Goal: Download file/media

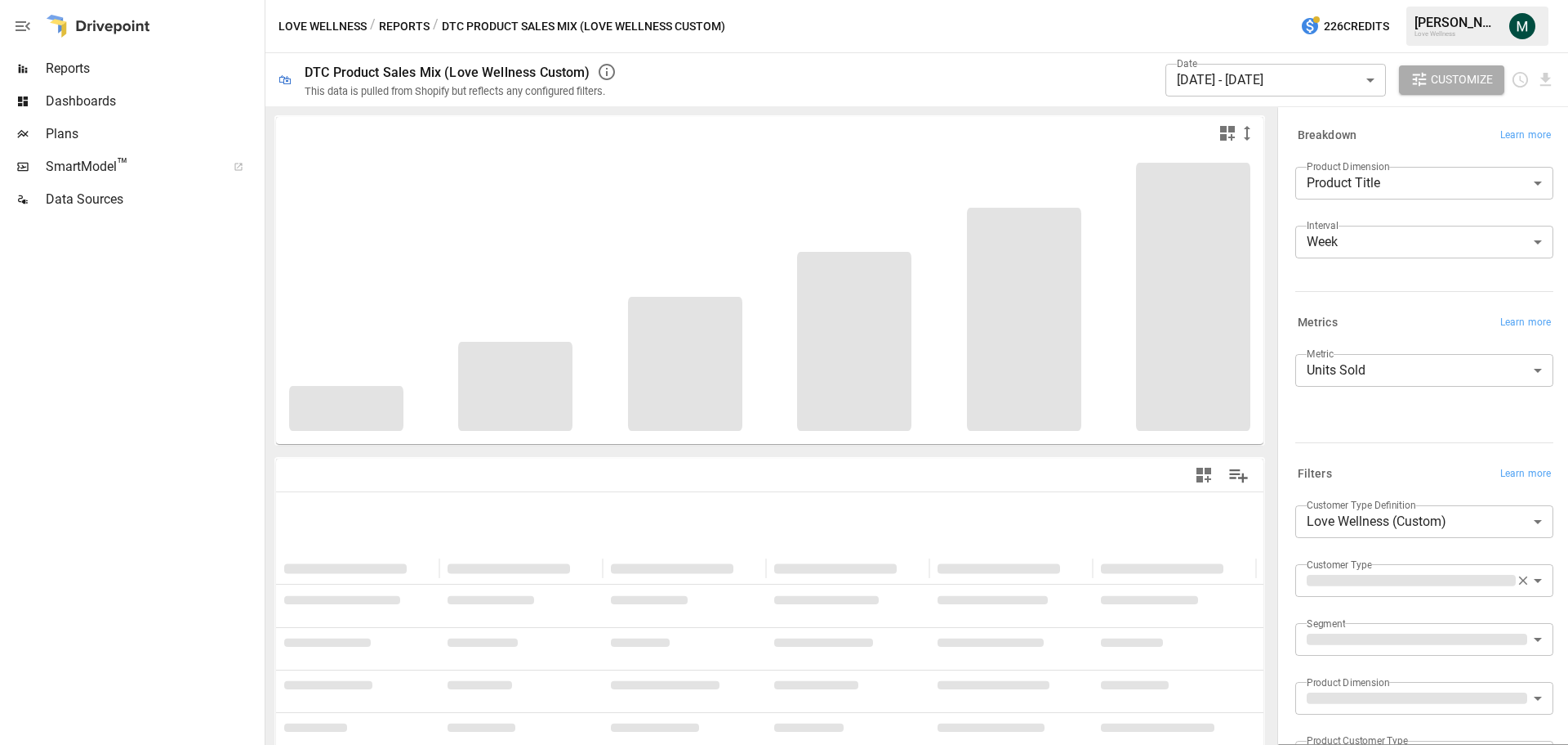
drag, startPoint x: 461, startPoint y: 31, endPoint x: 653, endPoint y: 22, distance: 192.2
click at [653, 22] on div "/ DTC Product Sales Mix (Love Wellness Custom)" at bounding box center [579, 26] width 292 height 20
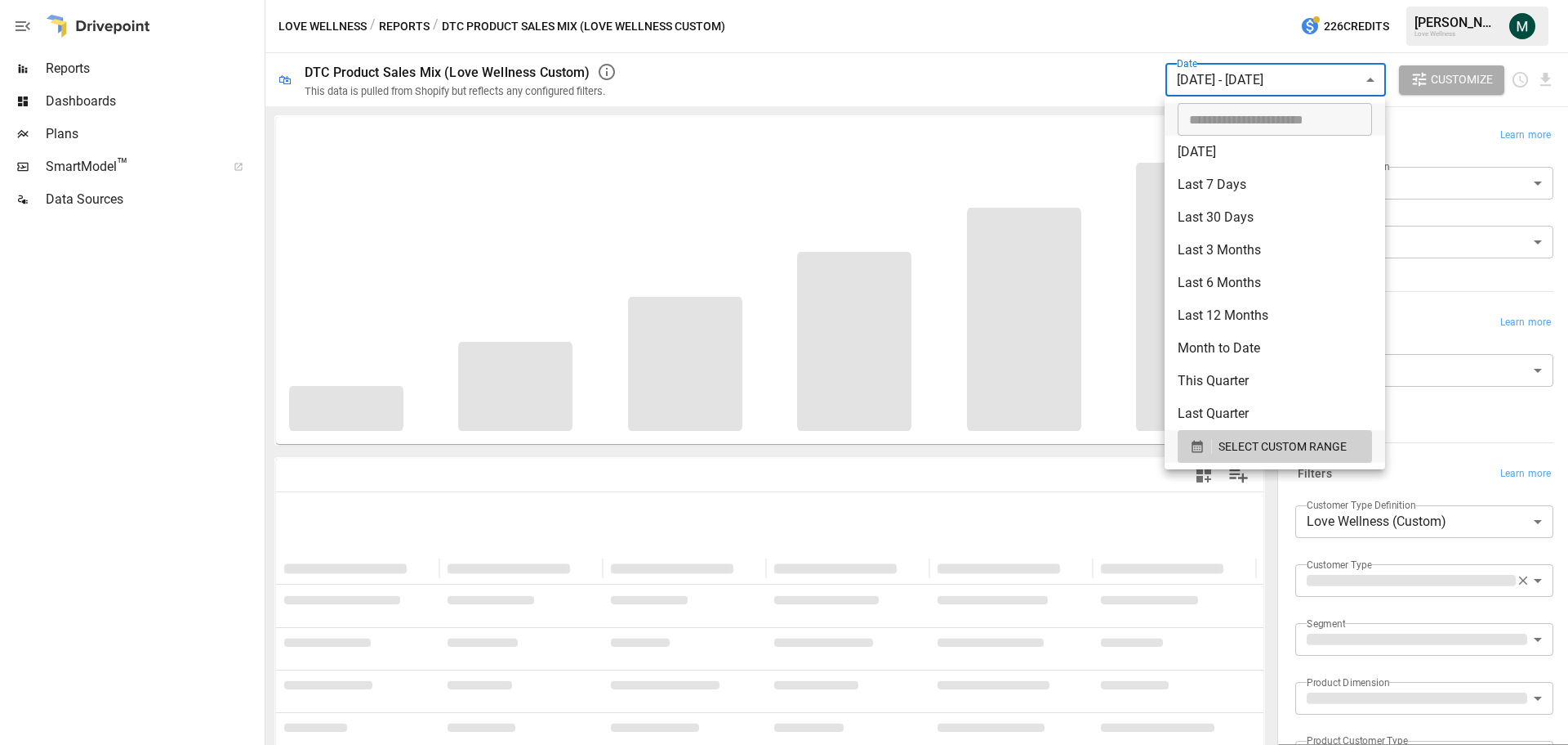
click at [1240, 0] on body "**********" at bounding box center [784, 0] width 1568 height 0
click at [1245, 442] on span "SELECT CUSTOM RANGE" at bounding box center [1283, 447] width 128 height 20
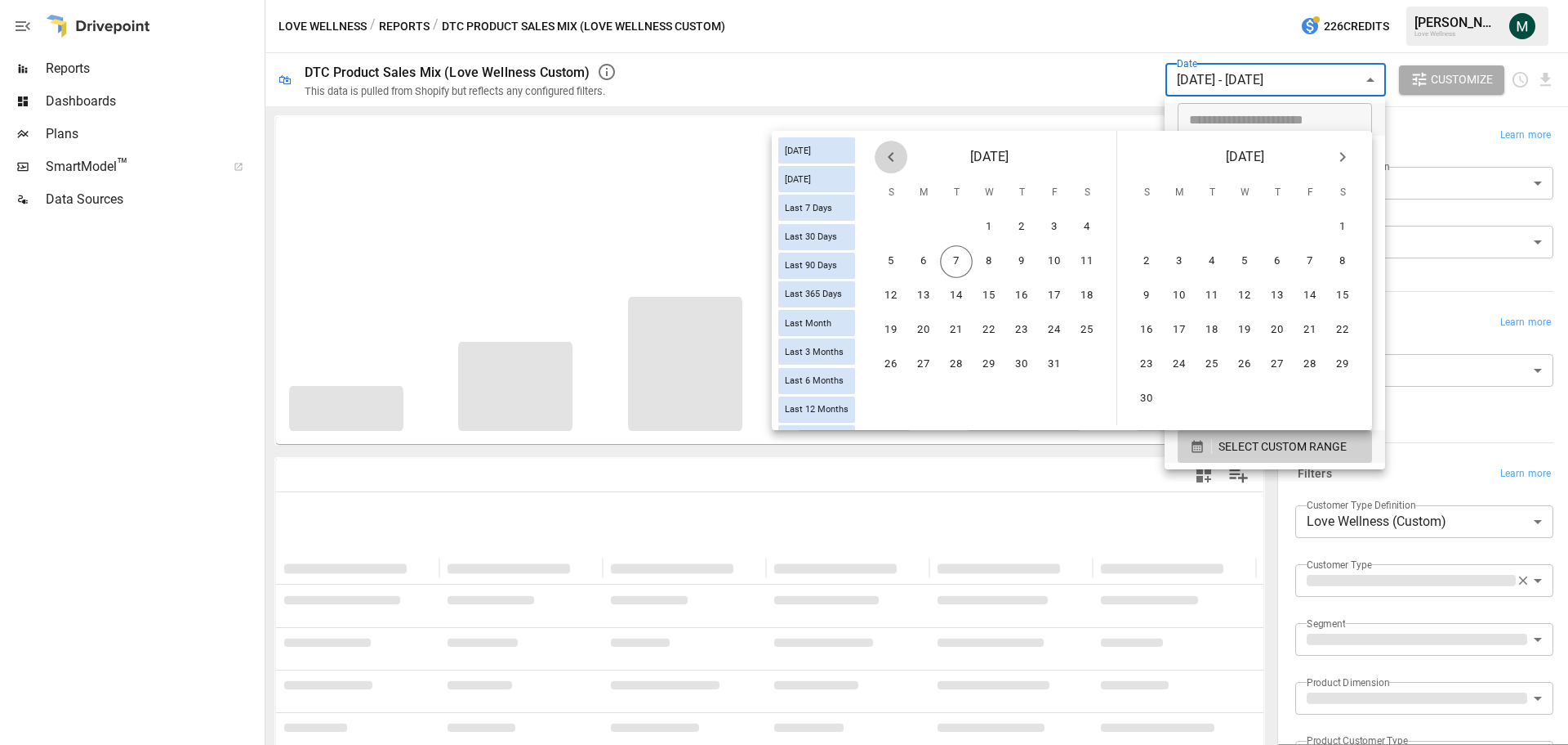
click at [879, 160] on button "Previous month" at bounding box center [891, 156] width 32 height 32
click at [880, 159] on button "Previous month" at bounding box center [891, 156] width 32 height 32
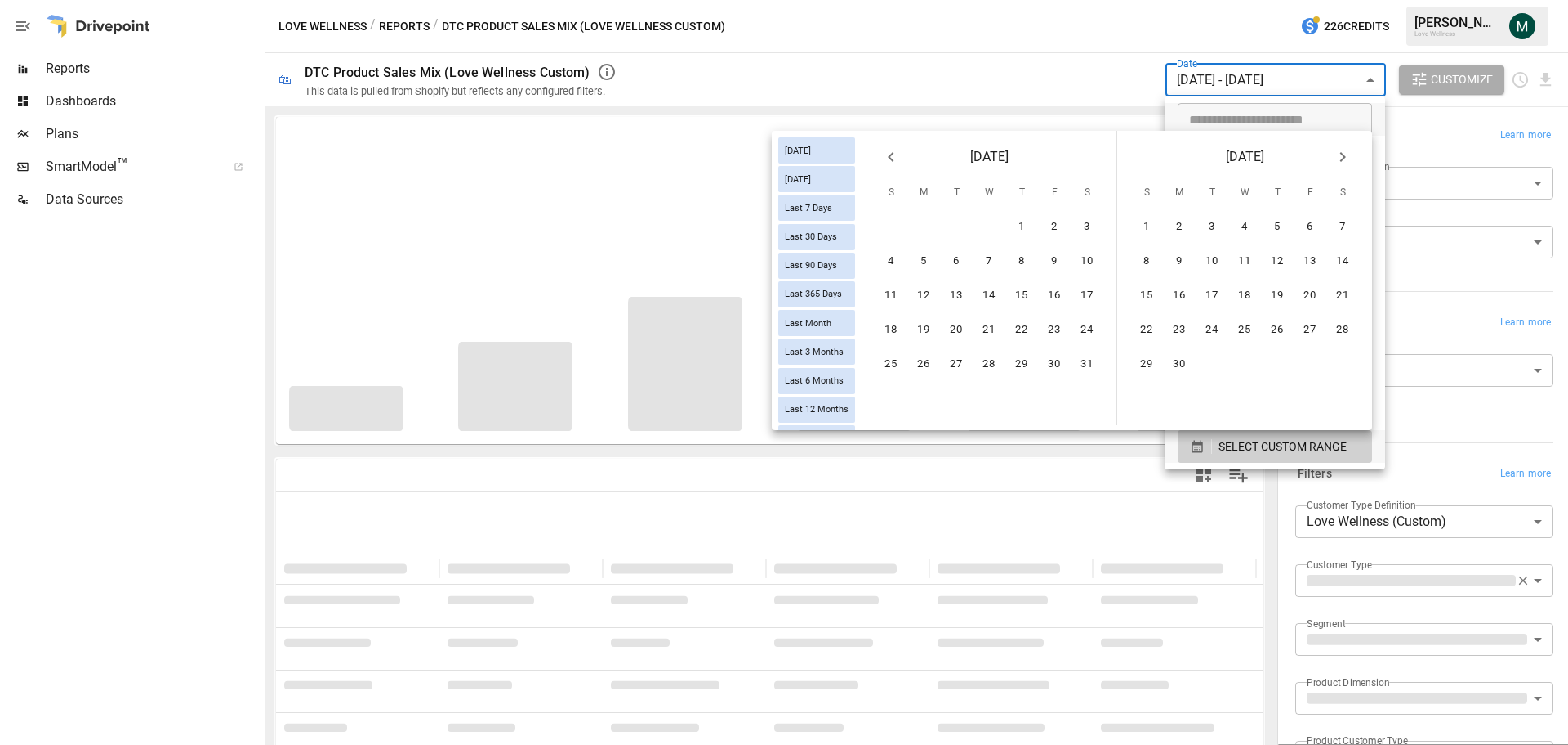
click at [880, 159] on button "Previous month" at bounding box center [891, 156] width 32 height 32
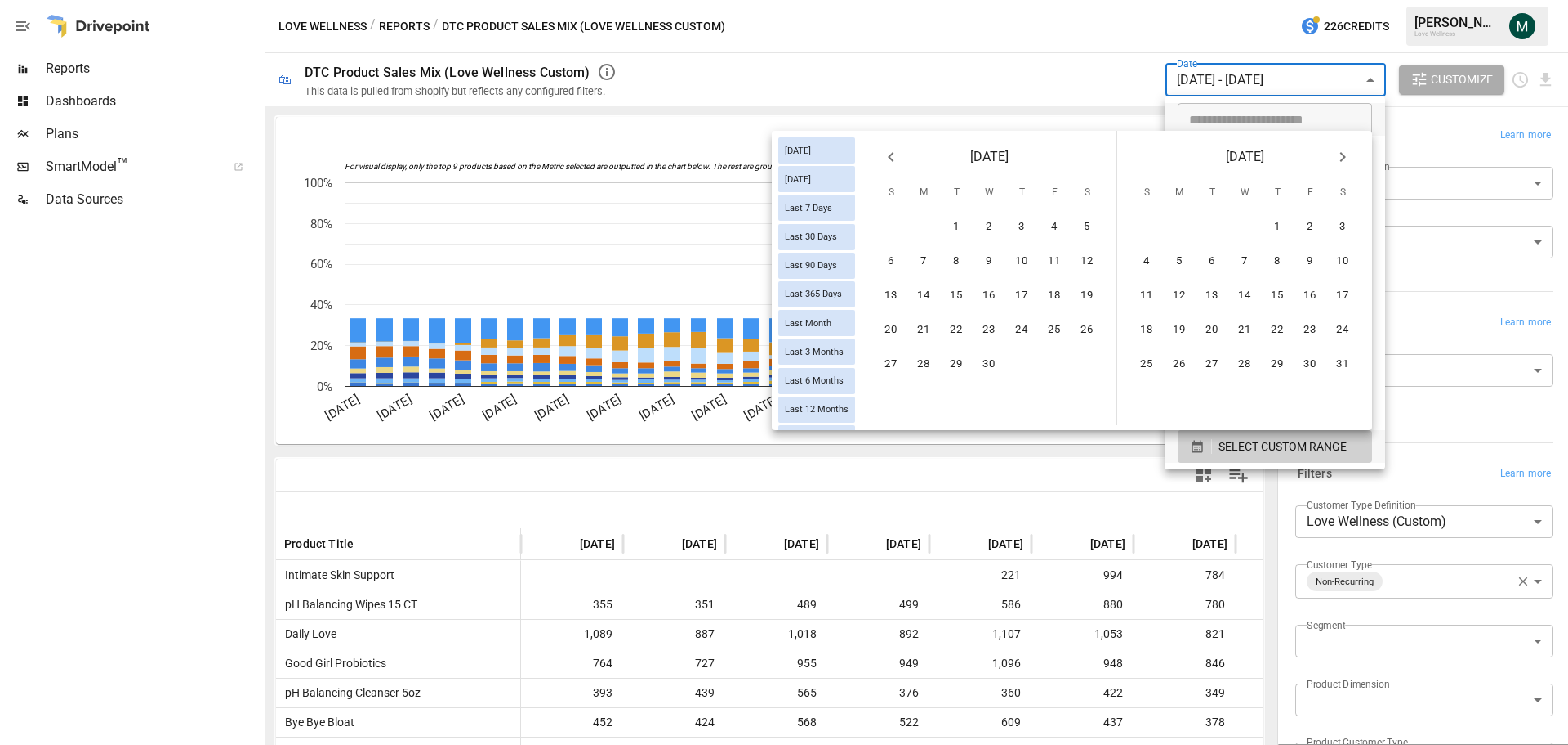
click at [880, 159] on button "Previous month" at bounding box center [891, 156] width 32 height 32
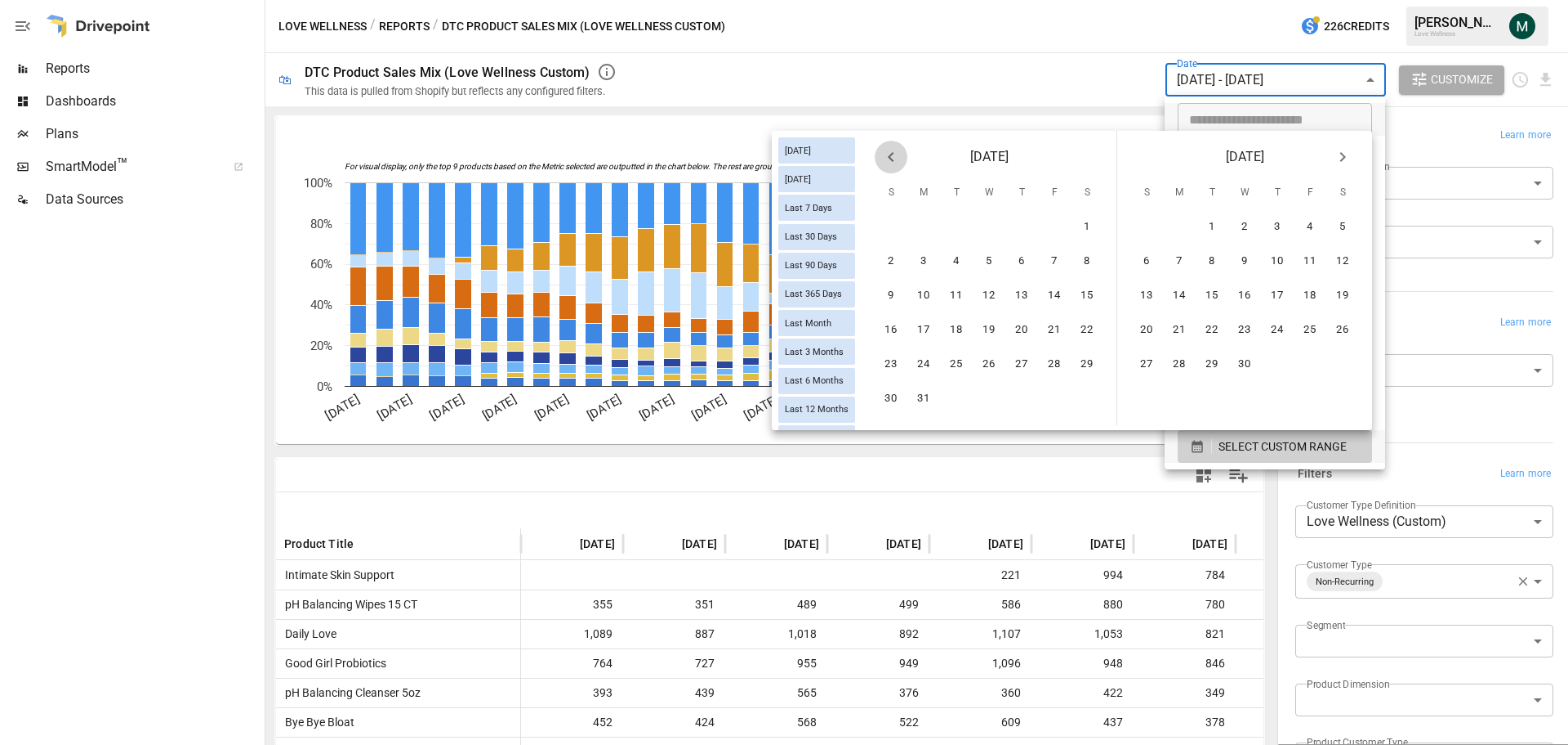
click at [880, 159] on button "Previous month" at bounding box center [891, 156] width 32 height 32
click at [994, 228] on button "1" at bounding box center [989, 227] width 32 height 32
click at [1329, 157] on button "Next month" at bounding box center [1343, 156] width 32 height 32
click at [1337, 157] on icon "Next month" at bounding box center [1342, 156] width 20 height 20
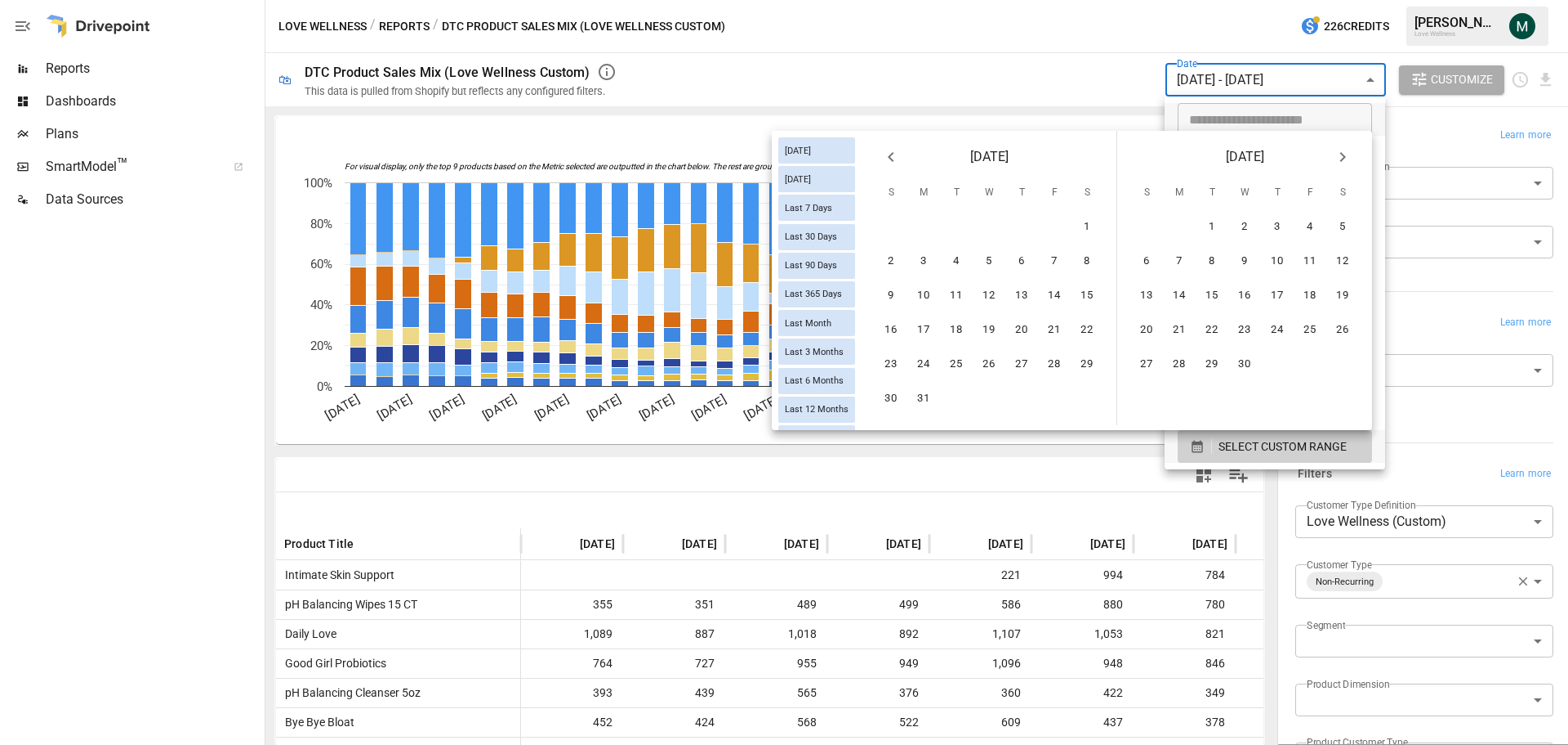
click at [1337, 157] on icon "Next month" at bounding box center [1342, 156] width 20 height 20
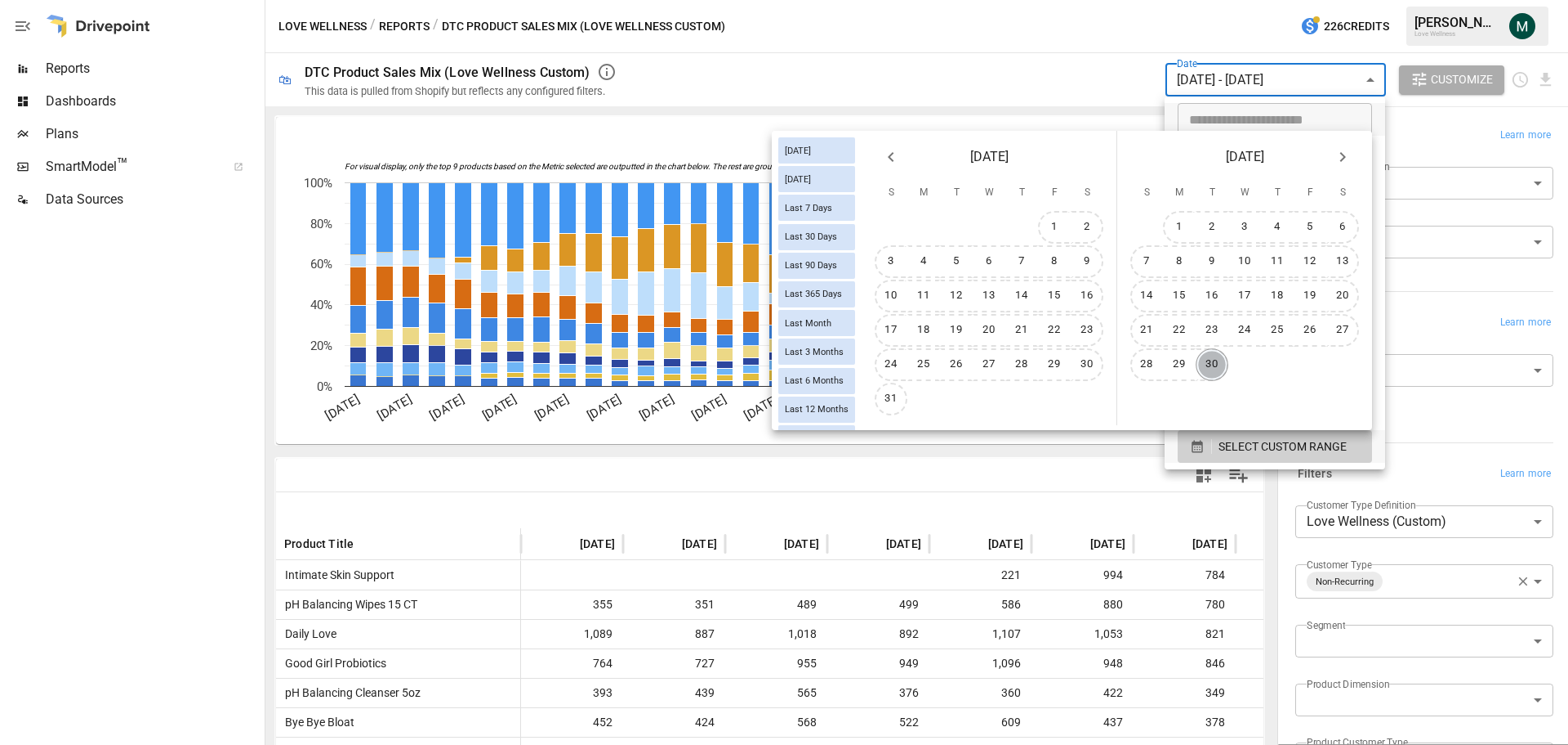
click at [1219, 364] on button "30" at bounding box center [1212, 364] width 32 height 32
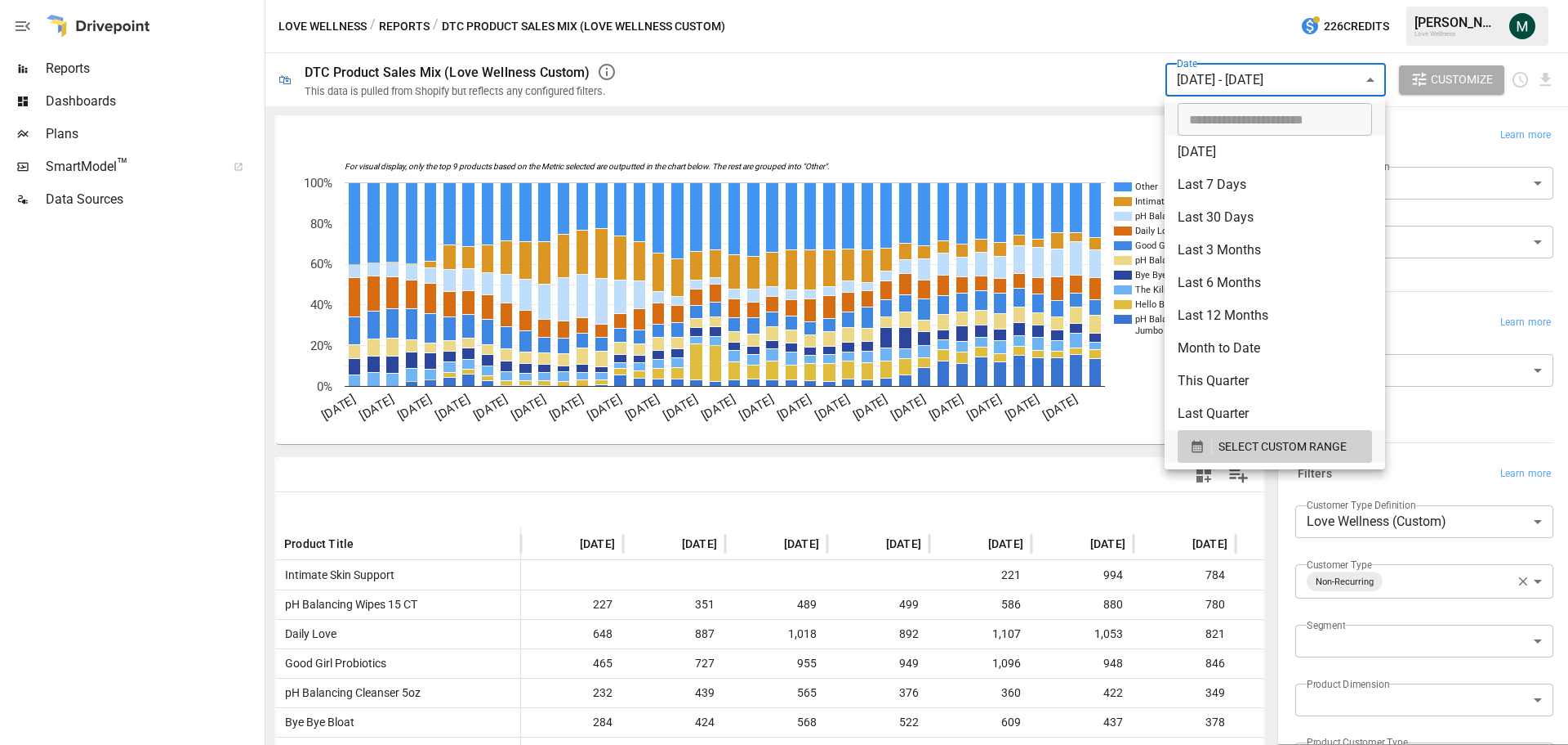
click at [1064, 57] on div at bounding box center [784, 372] width 1568 height 745
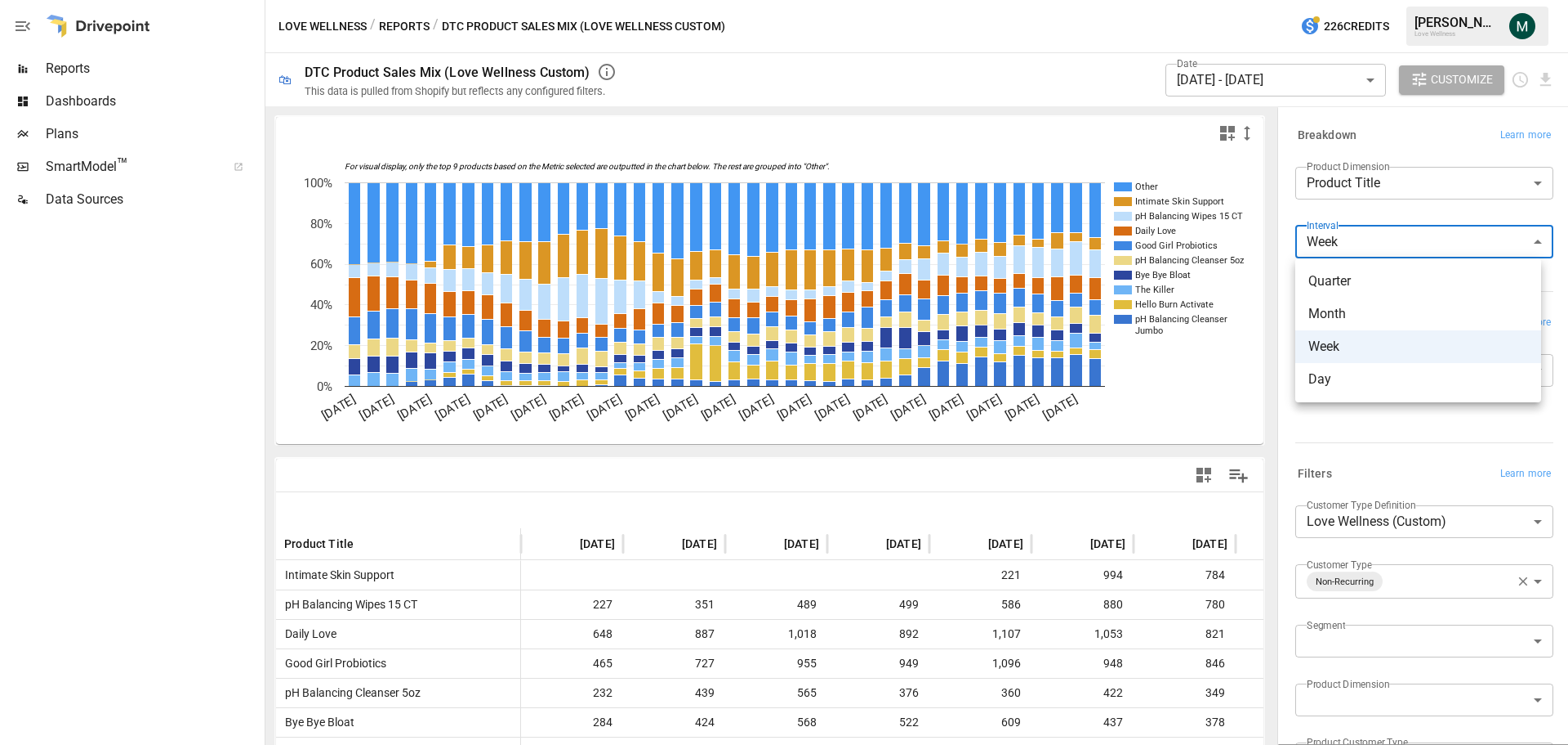
click at [1370, 0] on body "Reports Dashboards Plans SmartModel ™ Data Sources Love Wellness / Reports / DT…" at bounding box center [784, 0] width 1568 height 0
click at [1357, 313] on span "Month" at bounding box center [1418, 313] width 220 height 20
type input "*****"
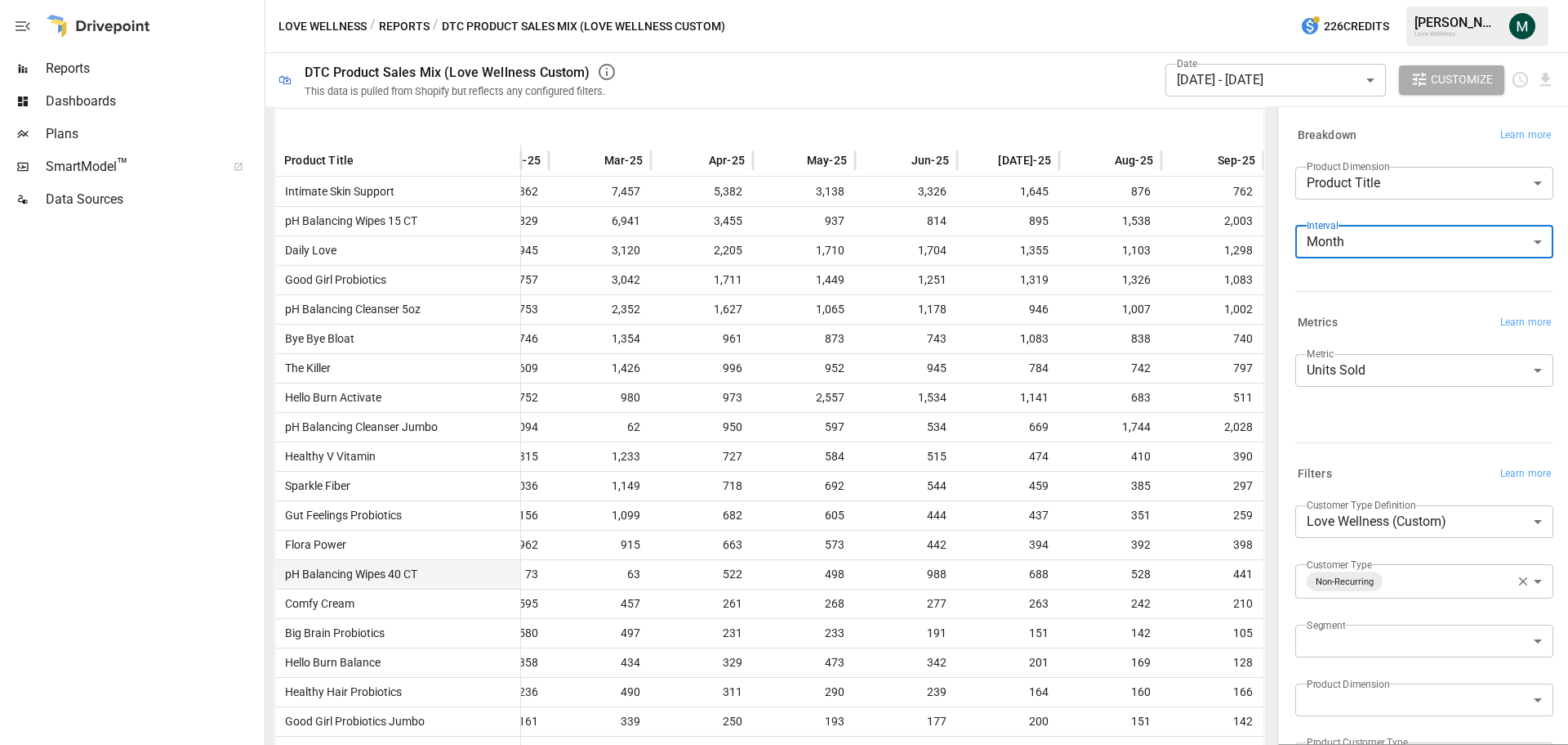
scroll to position [368, 0]
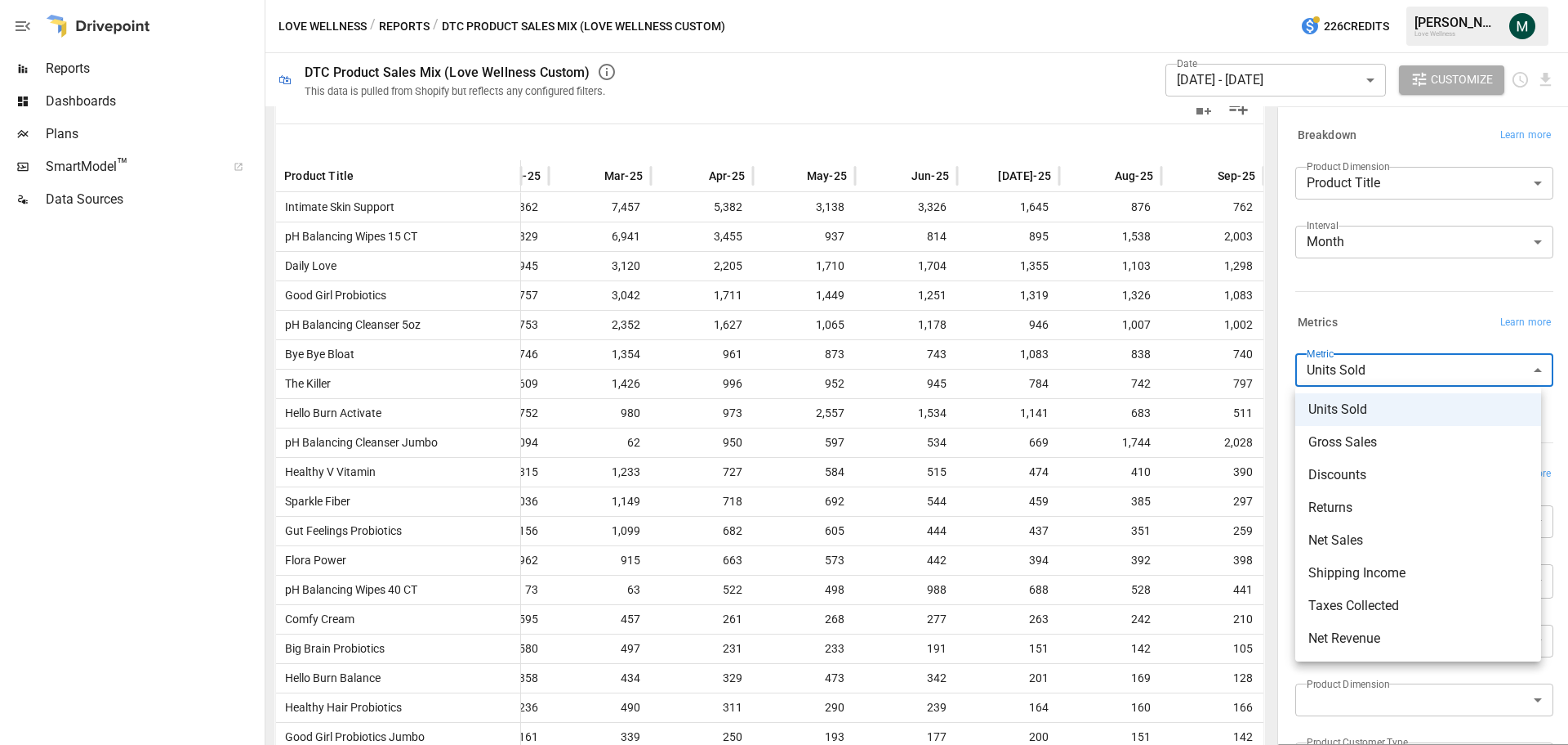
click at [1319, 0] on body "Reports Dashboards Plans SmartModel ™ Data Sources Love Wellness / Reports / DT…" at bounding box center [784, 0] width 1568 height 0
click at [1362, 532] on span "Net Sales" at bounding box center [1418, 539] width 220 height 20
type input "*********"
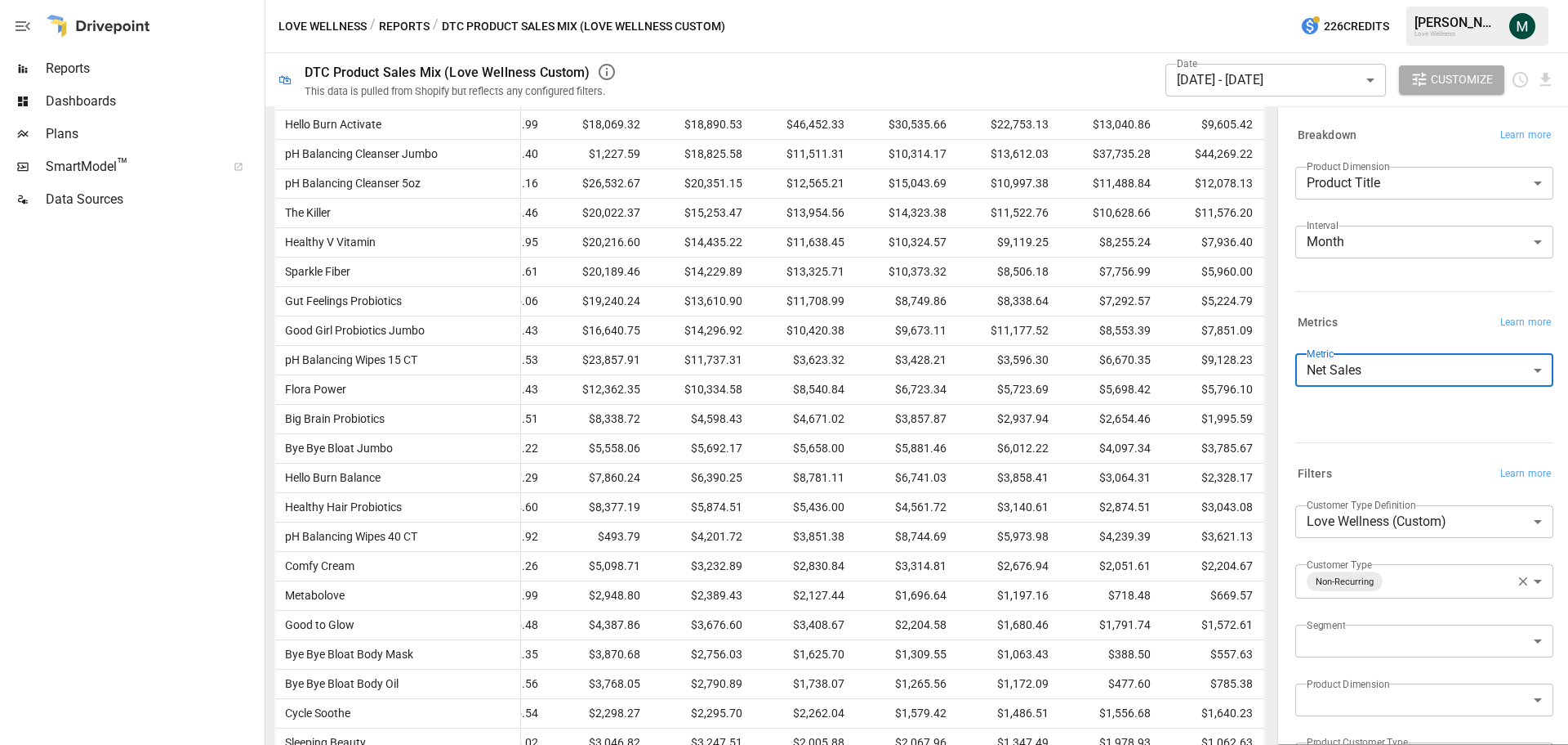
scroll to position [449, 0]
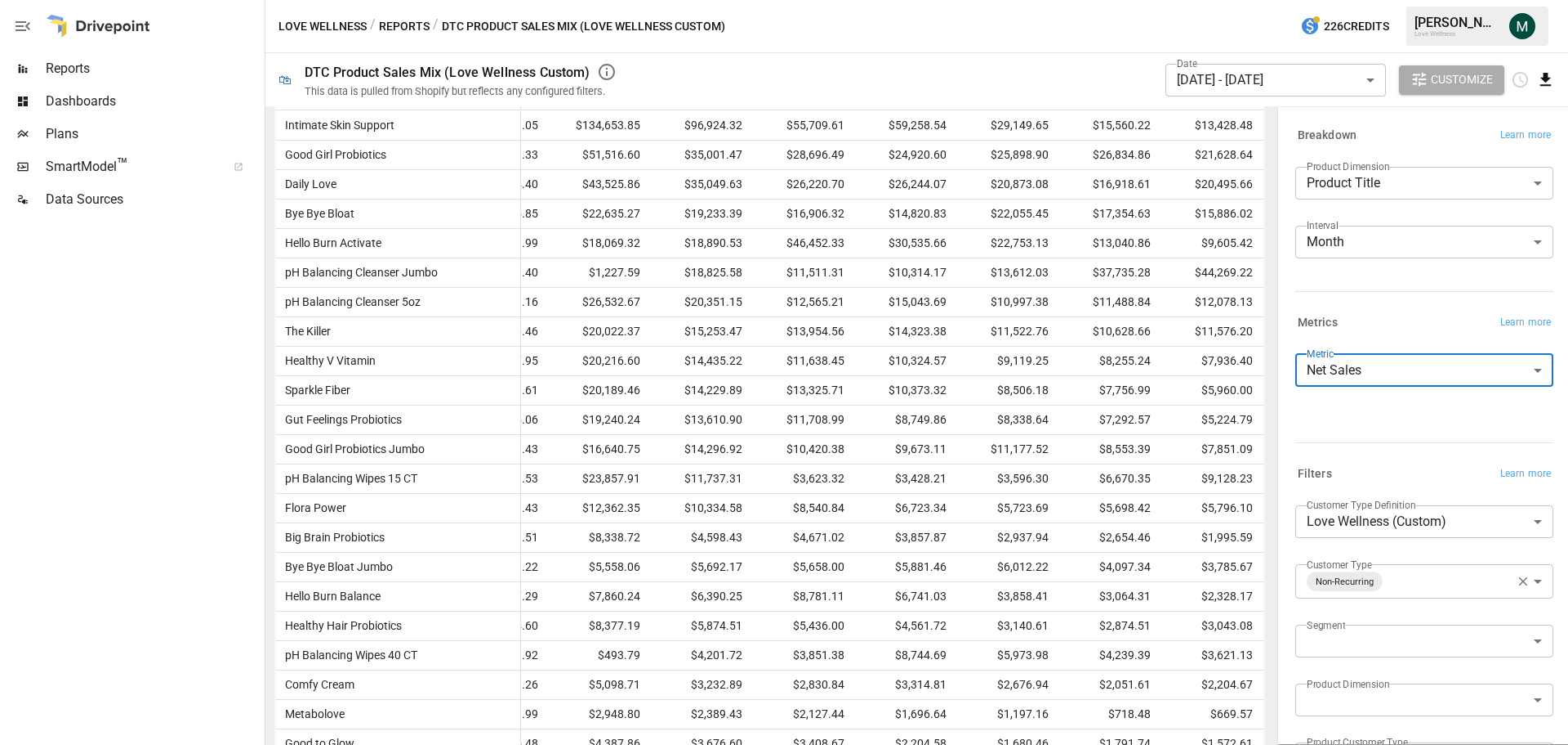
click at [1547, 87] on icon "Download report" at bounding box center [1546, 80] width 19 height 19
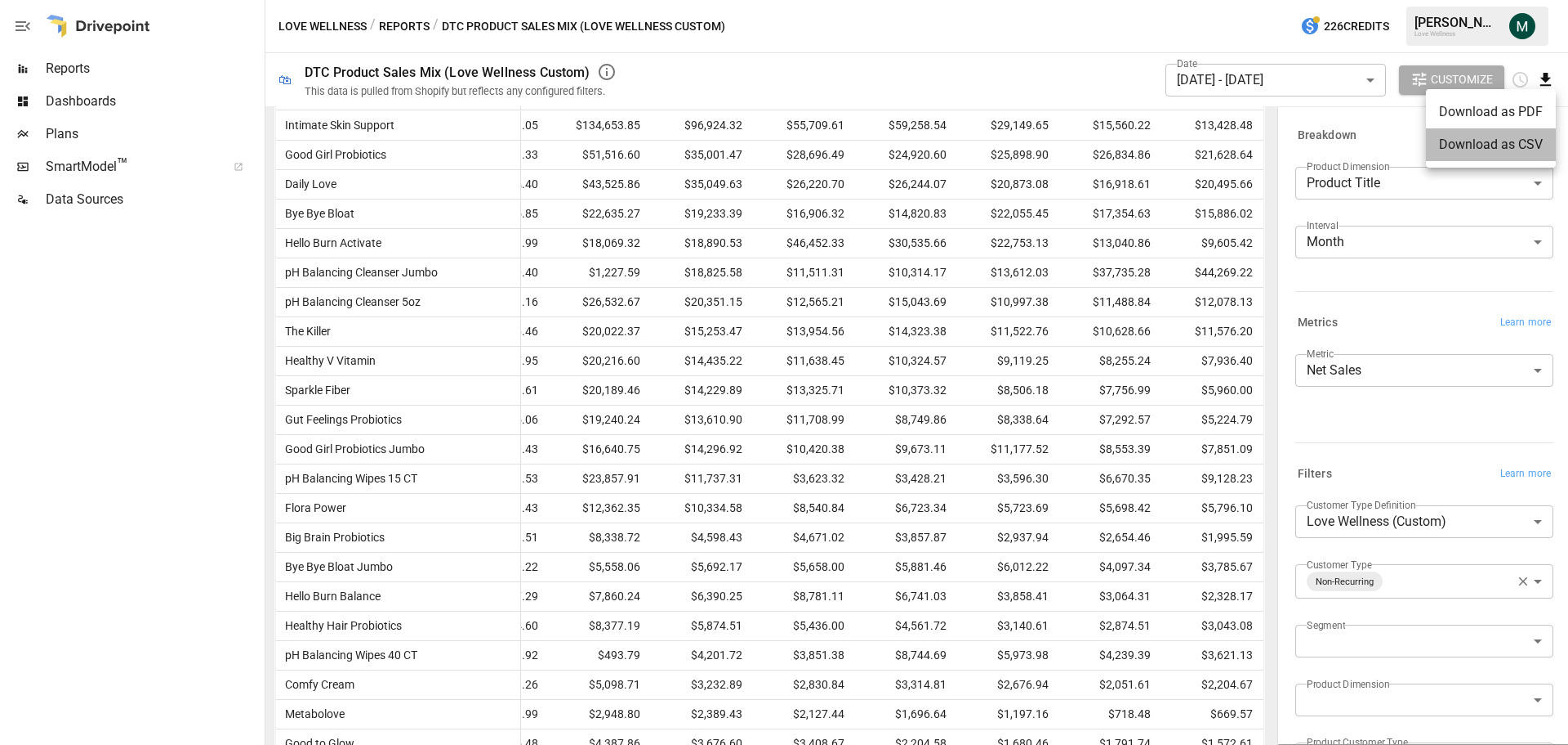
click at [1493, 144] on li "Download as CSV" at bounding box center [1491, 144] width 130 height 32
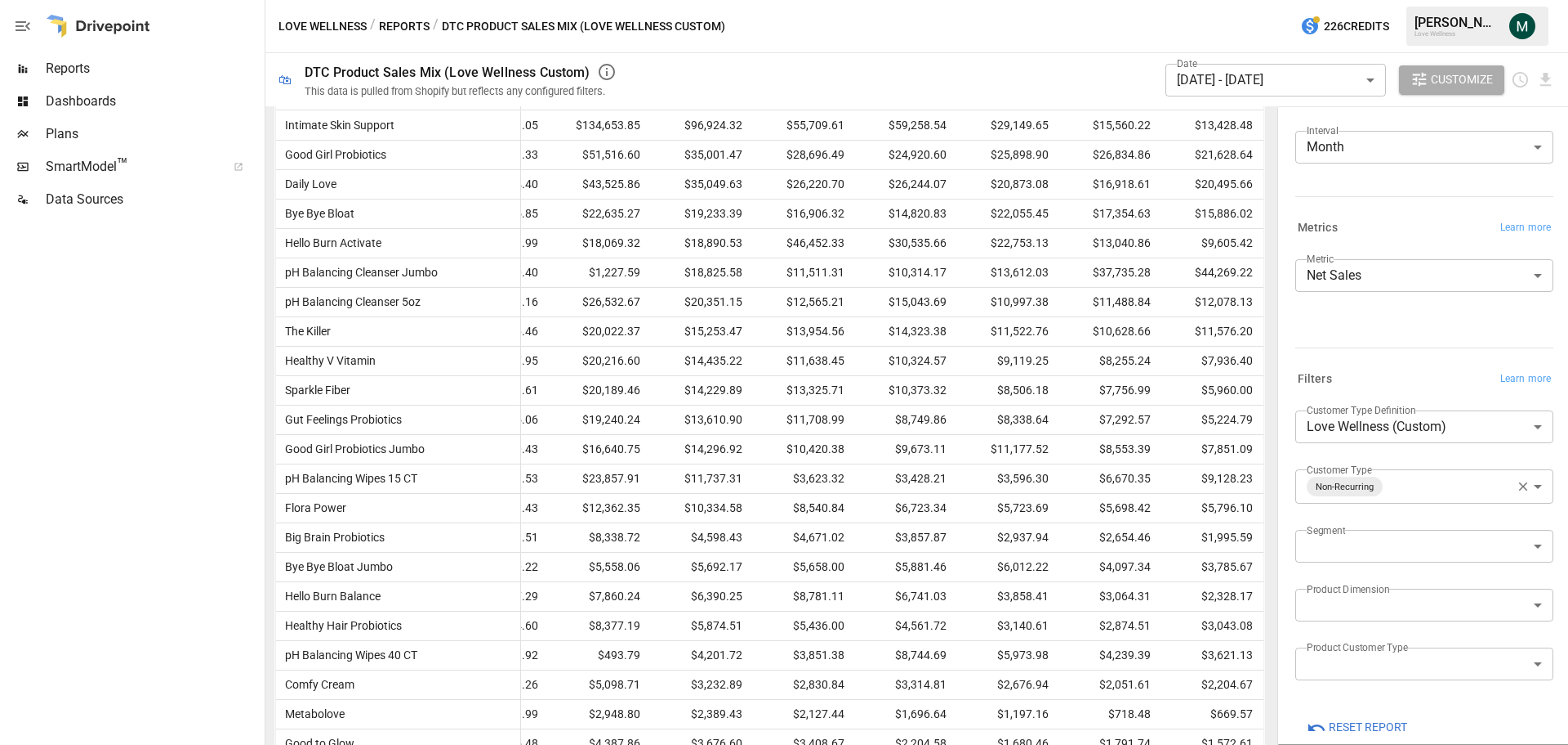
scroll to position [119, 0]
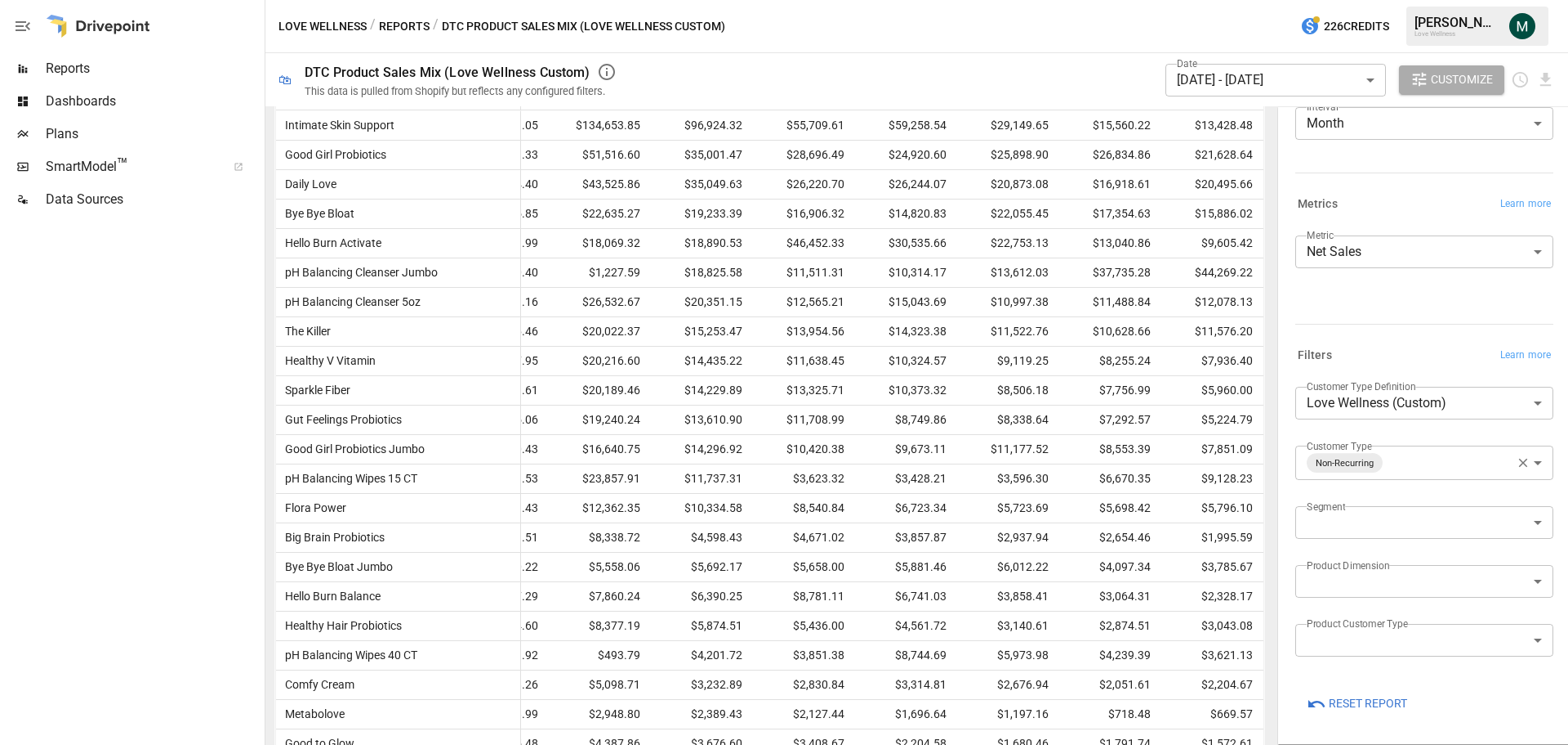
click at [1411, 0] on body "Reports Dashboards Plans SmartModel ™ Data Sources Love Wellness / Reports / DT…" at bounding box center [784, 0] width 1568 height 0
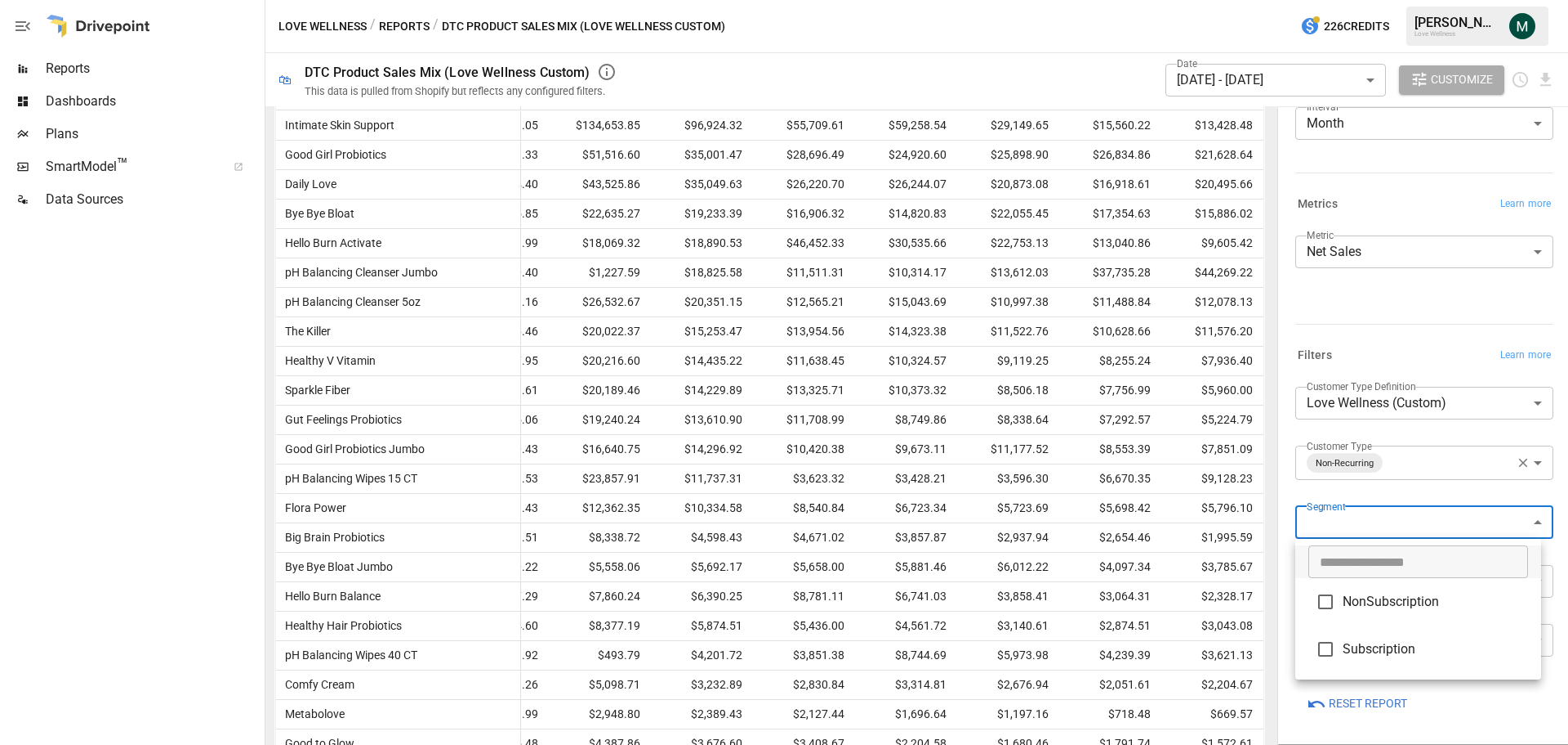
click at [1398, 646] on span "Subscription" at bounding box center [1436, 648] width 185 height 20
type input "**********"
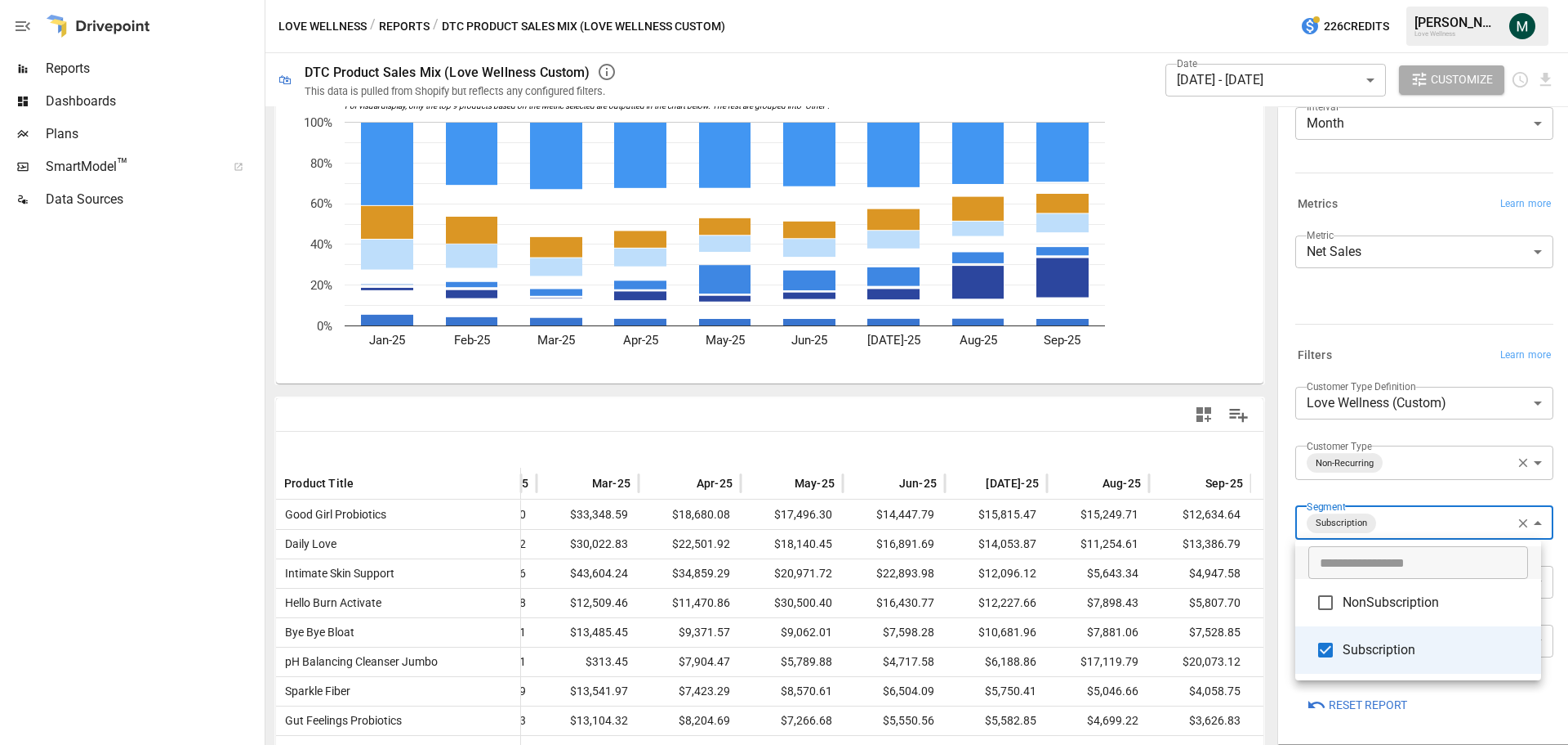
scroll to position [449, 0]
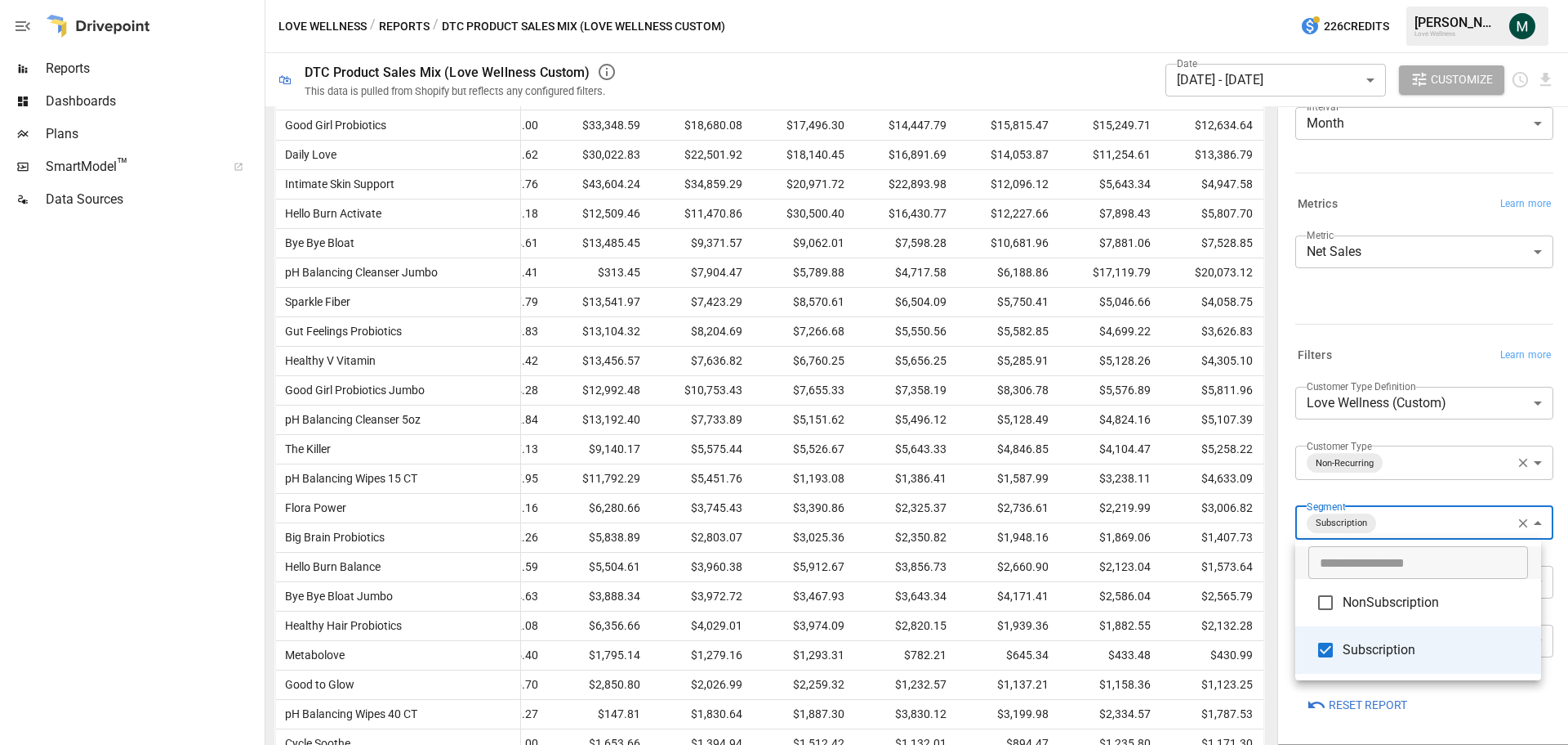
click at [979, 166] on div at bounding box center [784, 372] width 1568 height 745
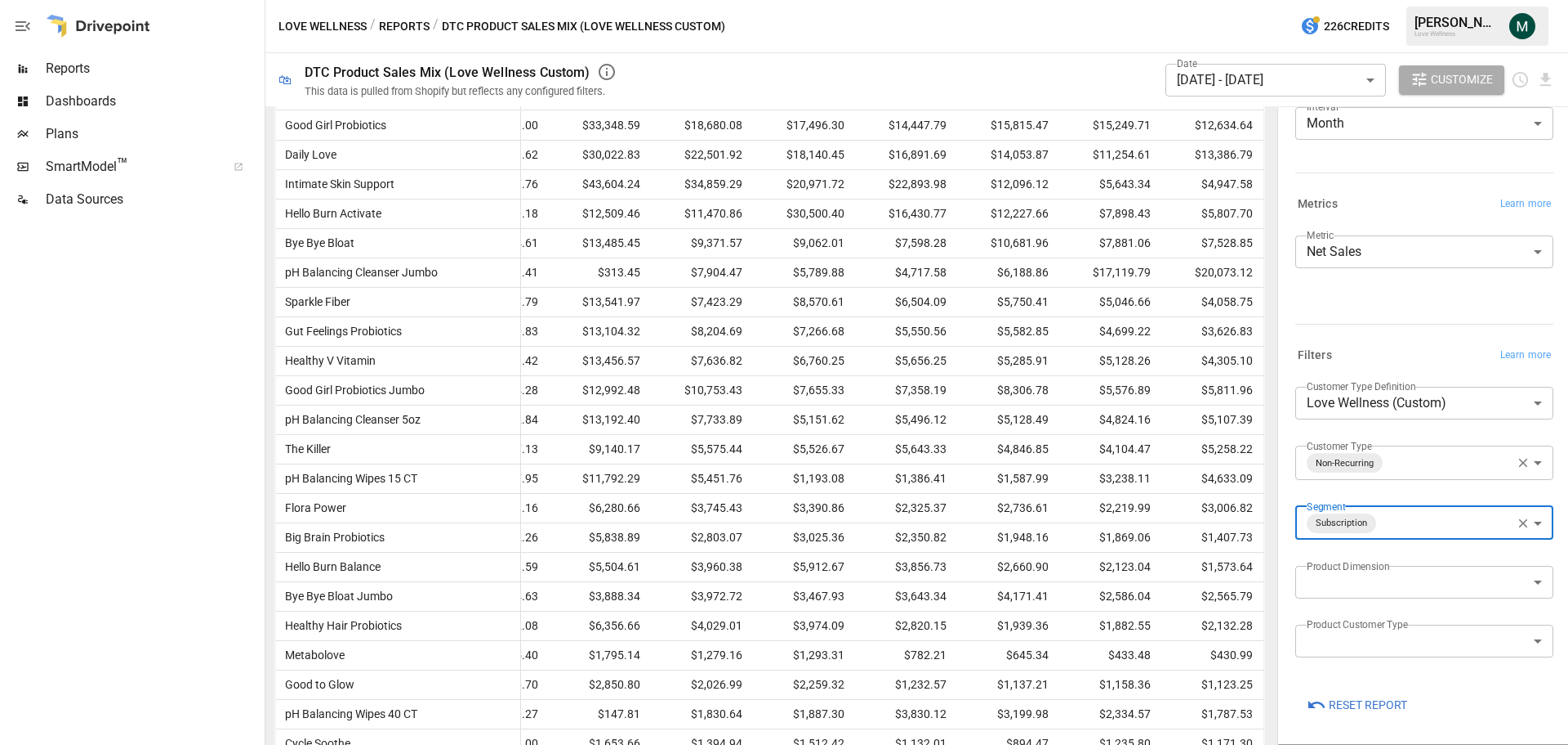
scroll to position [0, 0]
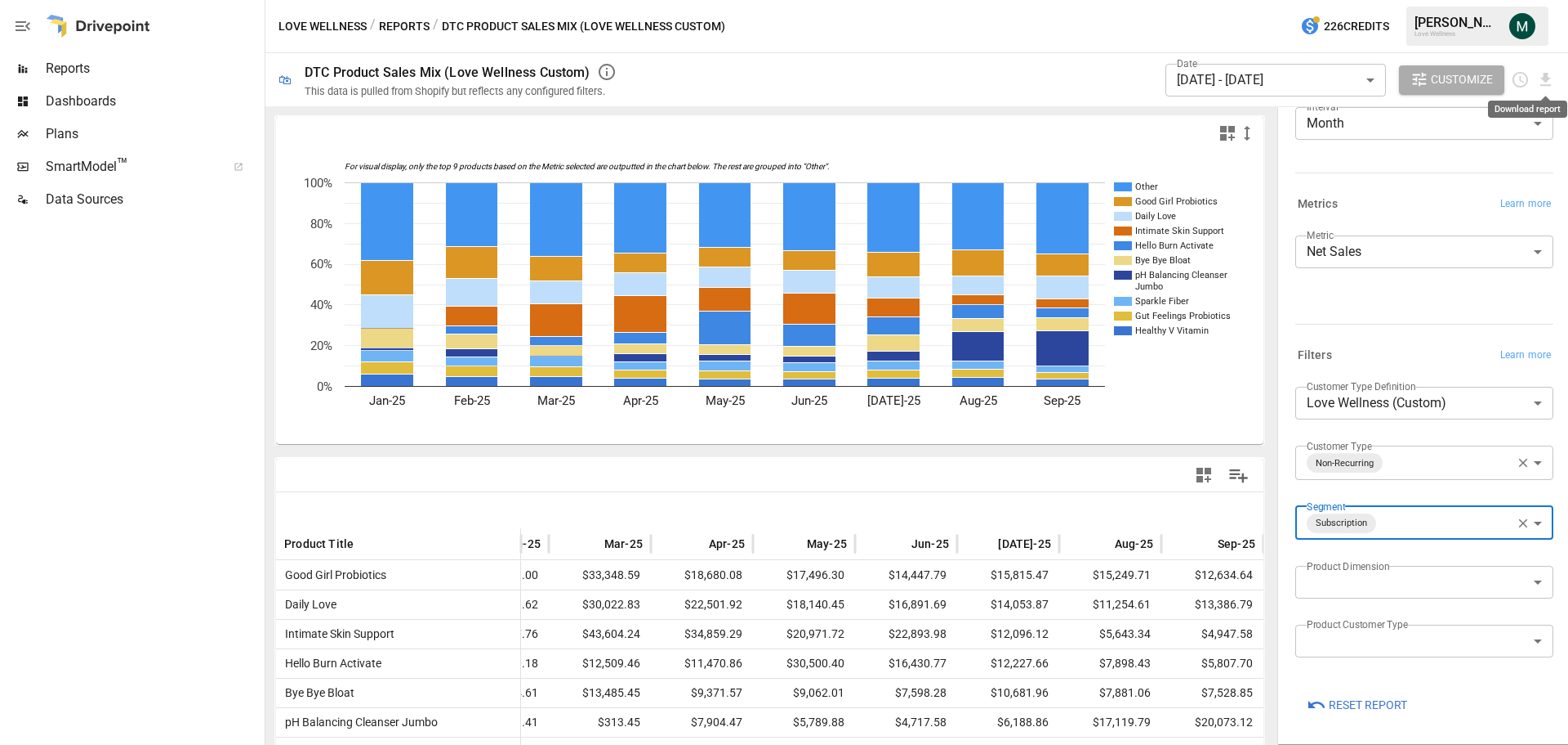
click at [1553, 70] on div "Date [DATE] - [DATE] ****** ​ Customize" at bounding box center [1360, 80] width 390 height 54
click at [1548, 79] on icon "Download report" at bounding box center [1546, 79] width 11 height 13
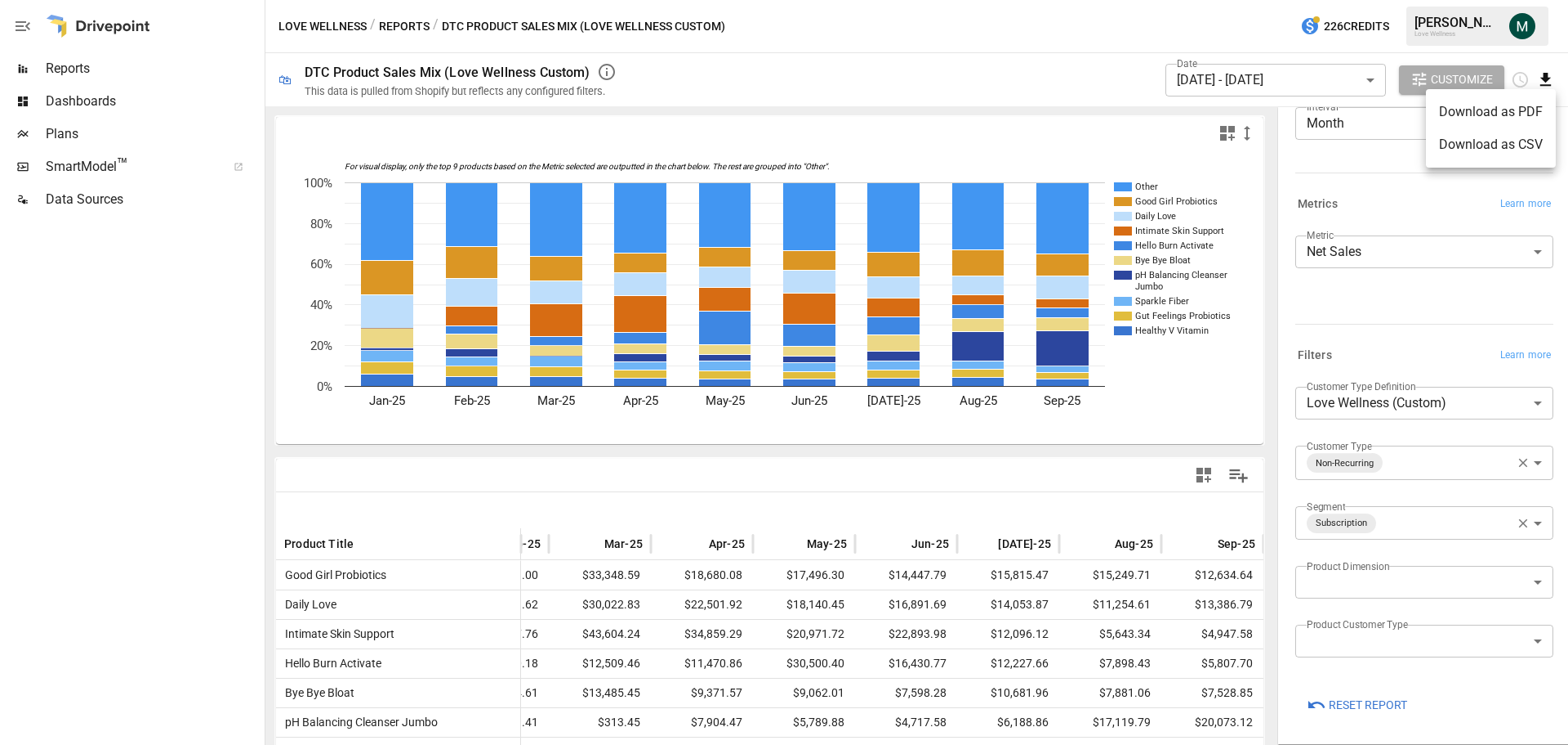
click at [1509, 147] on li "Download as CSV" at bounding box center [1491, 144] width 130 height 32
